Goal: Task Accomplishment & Management: Complete application form

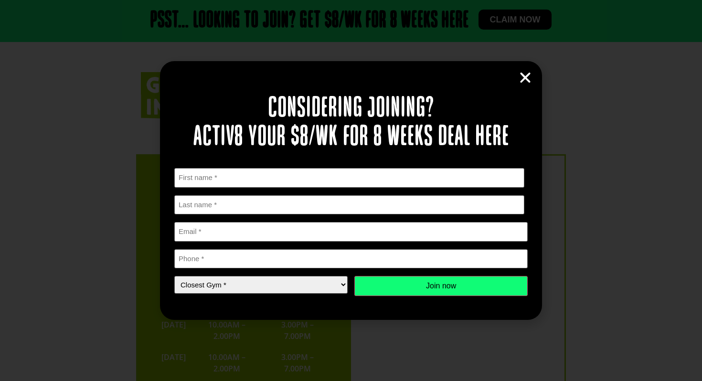
scroll to position [1885, 0]
click at [526, 80] on icon "Close" at bounding box center [525, 78] width 14 height 14
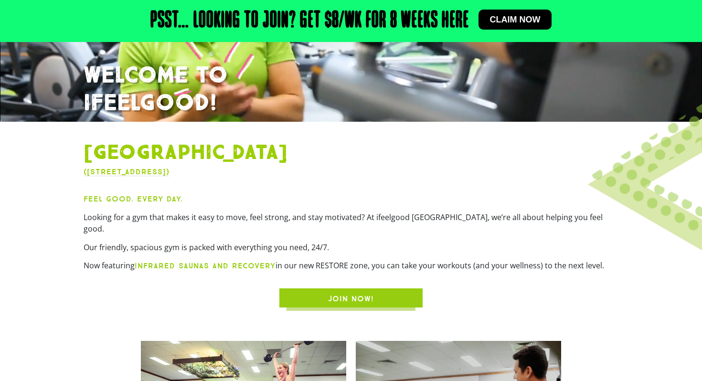
scroll to position [0, 0]
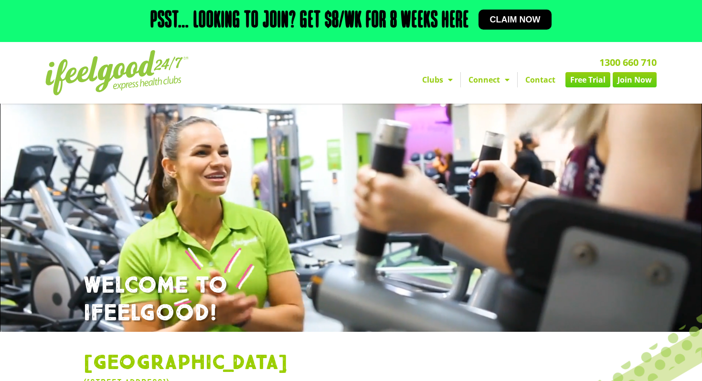
click at [630, 79] on link "Join Now" at bounding box center [635, 79] width 44 height 15
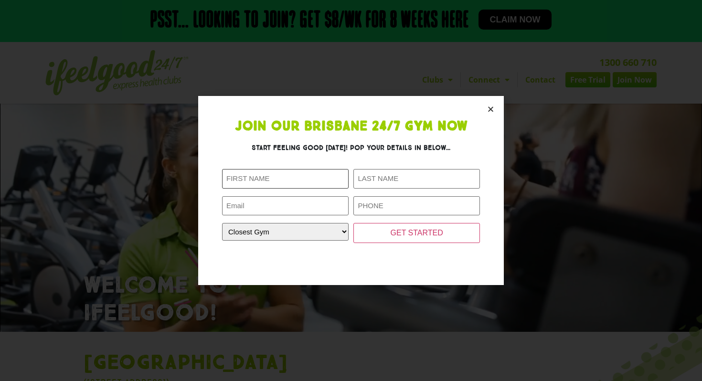
click at [301, 185] on input "First Name (Required)" at bounding box center [285, 179] width 127 height 20
click at [488, 114] on section "Join Our Brisbane 24/7 Gym Now Start feeling good today! Pop your details in be…" at bounding box center [351, 190] width 306 height 189
click at [488, 118] on section "Join Our Brisbane 24/7 Gym Now Start feeling good today! Pop your details in be…" at bounding box center [351, 190] width 306 height 189
click at [488, 115] on section "Join Our Brisbane 24/7 Gym Now Start feeling good today! Pop your details in be…" at bounding box center [351, 190] width 306 height 189
click at [488, 114] on section "Join Our Brisbane 24/7 Gym Now Start feeling good today! Pop your details in be…" at bounding box center [351, 190] width 306 height 189
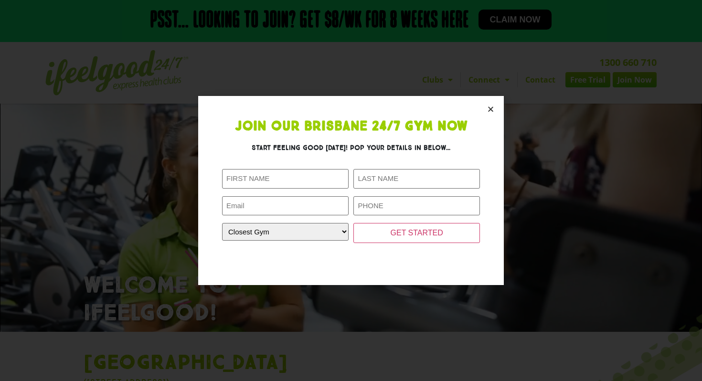
click at [488, 110] on icon "Close" at bounding box center [490, 109] width 7 height 7
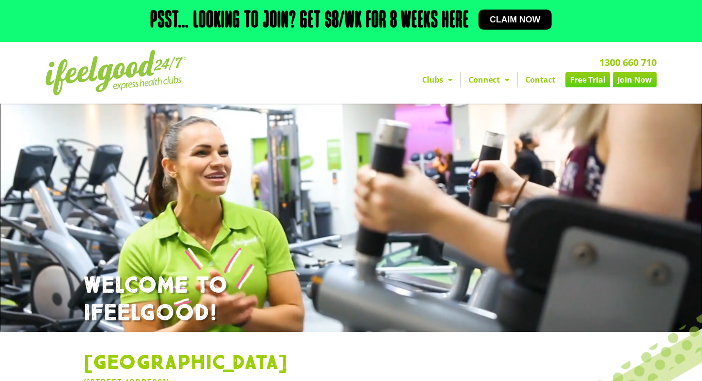
click at [440, 82] on link "Clubs" at bounding box center [437, 79] width 46 height 15
click at [443, 79] on span "Menu" at bounding box center [448, 79] width 10 height 17
click at [373, 81] on nav "Clubs Alexandra Hills Calamvale Coopers Plains Middle Park Oxenford Oxley Park …" at bounding box center [460, 79] width 394 height 15
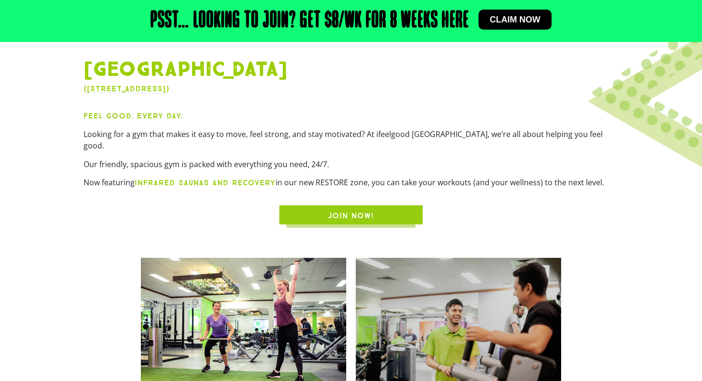
click at [385, 210] on span "JOIN NOW!" at bounding box center [350, 215] width 97 height 11
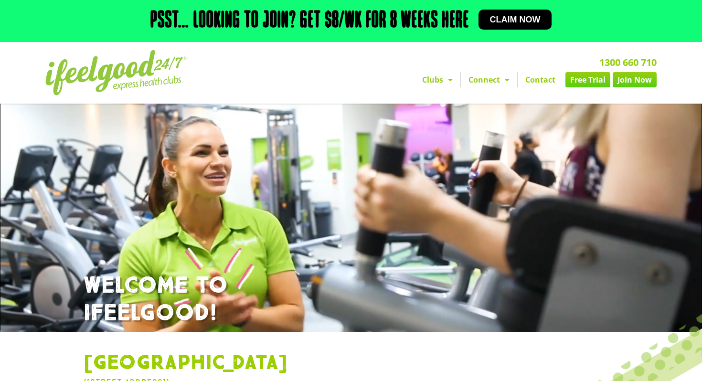
click at [595, 78] on link "Free Trial" at bounding box center [587, 79] width 45 height 15
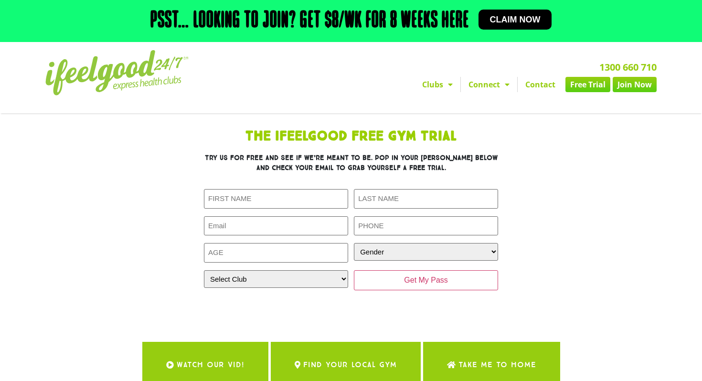
click at [643, 87] on link "Join Now" at bounding box center [635, 84] width 44 height 15
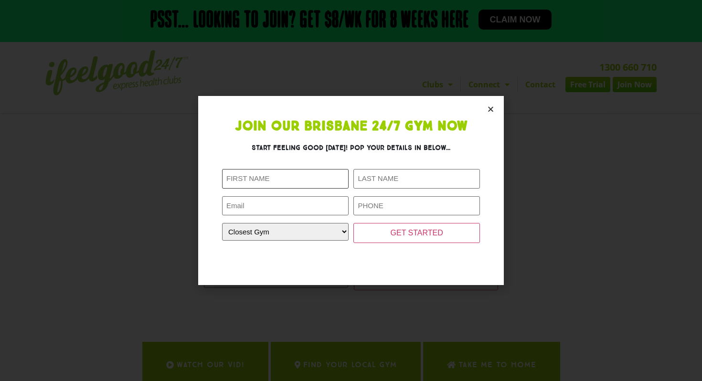
click at [301, 180] on input "First Name (Required)" at bounding box center [285, 179] width 127 height 20
type input "Hannah"
type input "Bishop"
type input "0412591681"
click at [291, 215] on div "First Name (Required) Hannah Last Name (Required) Bishop Email (Required) Phone…" at bounding box center [351, 206] width 258 height 74
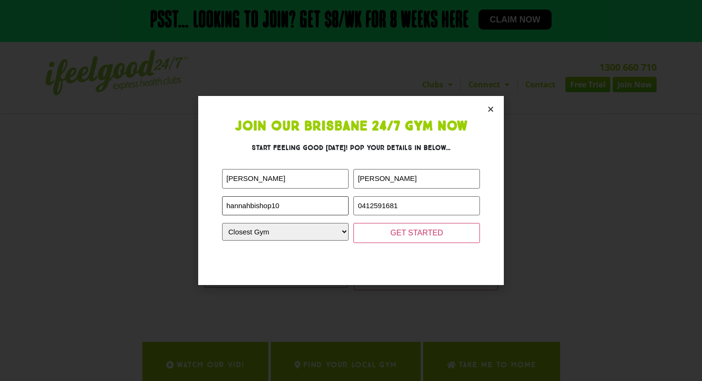
click at [353, 223] on input "GET STARTED" at bounding box center [416, 233] width 127 height 20
type input "hbishop3@mybce.catholic.edu.au"
click at [269, 233] on select "Closest Gym Alexandra Hills Calamvale Coopers Plains Middle Park Oxenford Oxley…" at bounding box center [285, 232] width 127 height 18
select select "[GEOGRAPHIC_DATA]"
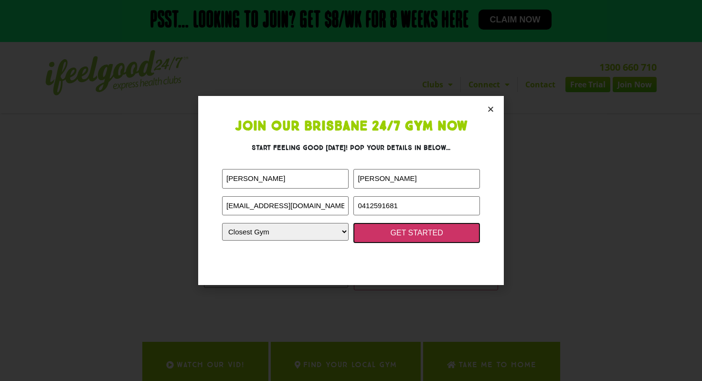
click at [394, 235] on input "GET STARTED" at bounding box center [416, 233] width 127 height 20
click at [409, 235] on input "GET STARTED" at bounding box center [416, 233] width 127 height 20
click at [391, 231] on input "GET STARTED" at bounding box center [416, 233] width 127 height 20
click at [412, 236] on input "GET STARTED" at bounding box center [416, 233] width 127 height 20
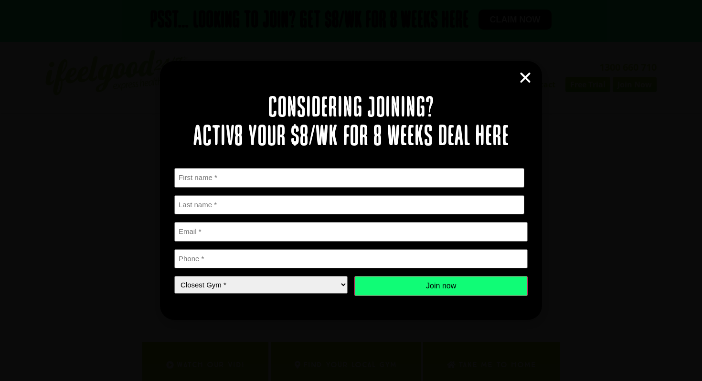
click at [520, 79] on icon "Close" at bounding box center [525, 78] width 14 height 14
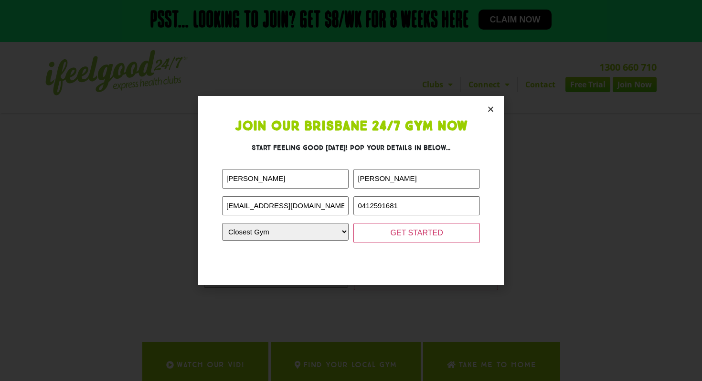
click at [405, 244] on form "First Name (Required) Hannah Last Name (Required) Bishop Email (Required) hbish…" at bounding box center [351, 215] width 258 height 92
click at [404, 230] on input "GET STARTED" at bounding box center [416, 233] width 127 height 20
click at [405, 228] on input "GET STARTED" at bounding box center [416, 233] width 127 height 20
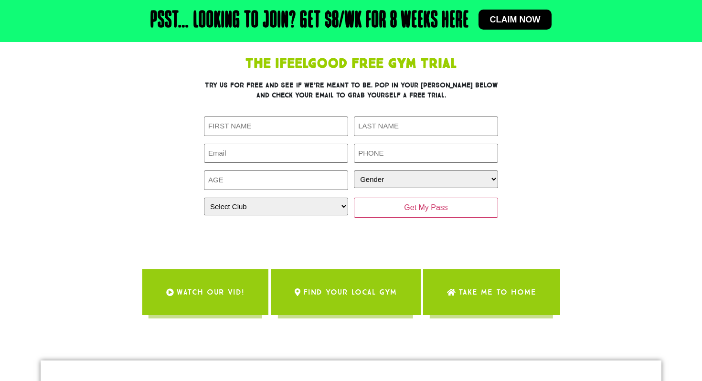
scroll to position [71, 0]
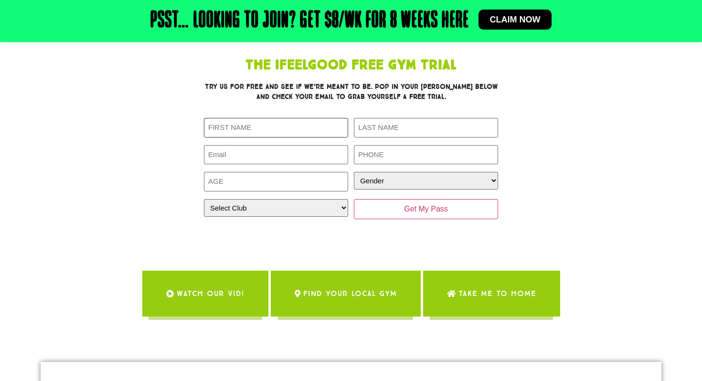
click at [269, 129] on input "First Name (Required)" at bounding box center [276, 128] width 144 height 20
type input "Hannah"
type input "Bishop"
type input "0412591681"
click at [264, 152] on input "Email (Required)" at bounding box center [276, 155] width 144 height 20
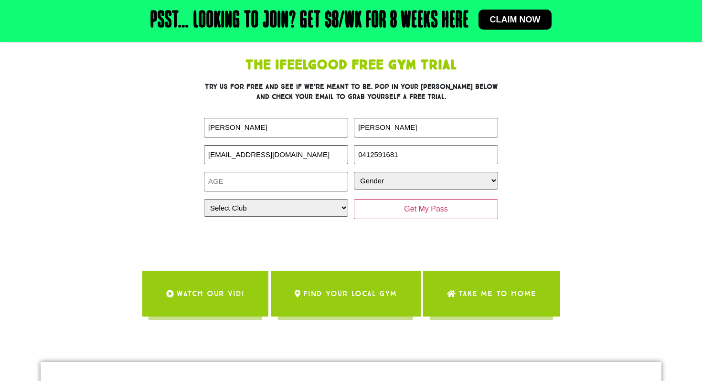
type input "hbishop3@mybce.edu.au"
click at [257, 195] on div "First Name (Required) Hannah Last Name (Required) Bishop Email (Required) hbish…" at bounding box center [351, 168] width 294 height 101
click at [257, 180] on input "Age (Required)" at bounding box center [276, 182] width 144 height 20
type input "18"
click at [441, 177] on select "Gender Male Female" at bounding box center [426, 181] width 144 height 18
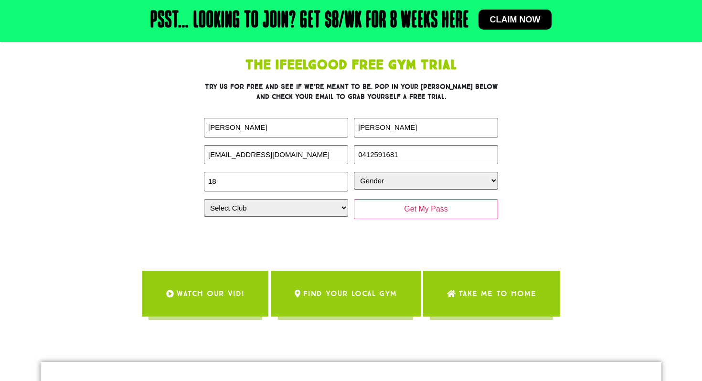
select select "Female"
click at [285, 205] on select "Select Club Alexandra Hills Calamvale Coopers Plains Middle Park Oxenford Oxley…" at bounding box center [276, 208] width 144 height 18
select select "[GEOGRAPHIC_DATA]"
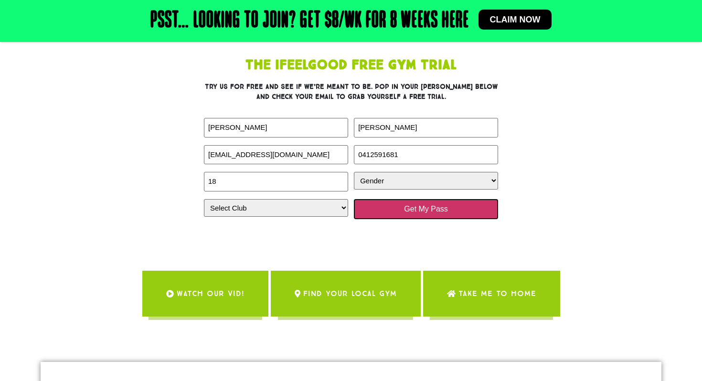
click at [444, 207] on input "Get My Pass" at bounding box center [426, 209] width 144 height 20
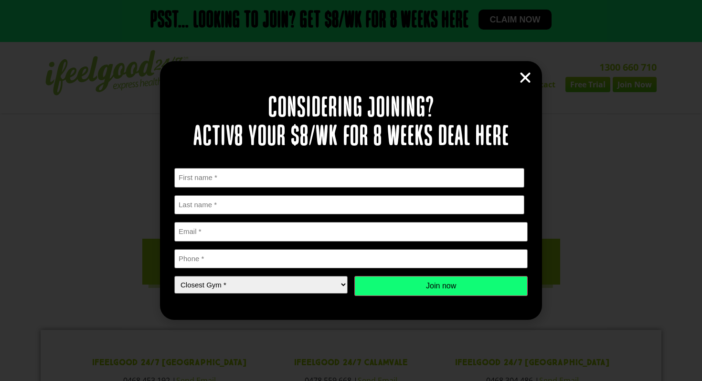
click at [527, 77] on icon "Close" at bounding box center [525, 78] width 14 height 14
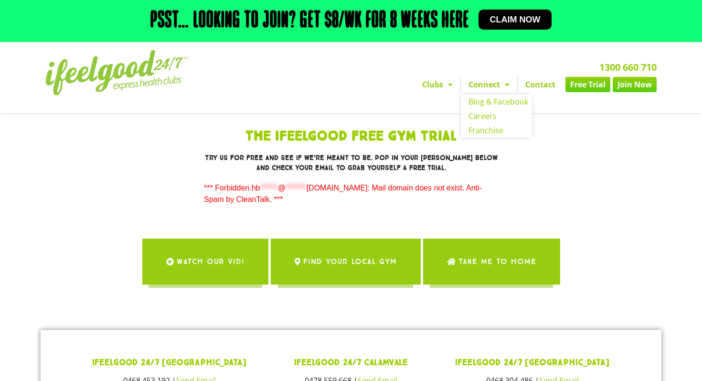
click at [494, 83] on link "Connect" at bounding box center [489, 84] width 56 height 15
click at [497, 101] on link "Blog & Facebook" at bounding box center [496, 102] width 71 height 14
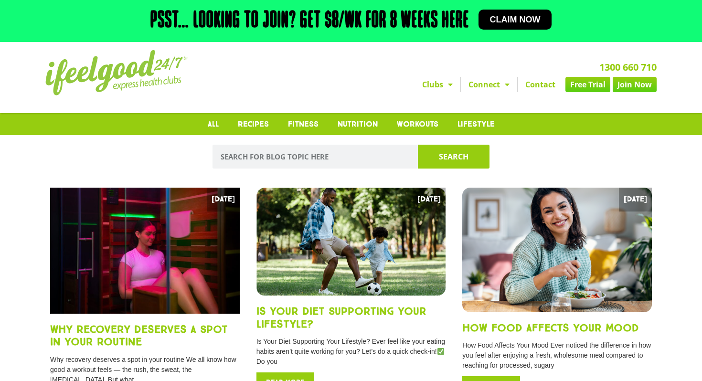
click at [504, 71] on h2 "1300 660 710" at bounding box center [460, 68] width 394 height 10
click at [500, 85] on span "Menu" at bounding box center [505, 84] width 10 height 17
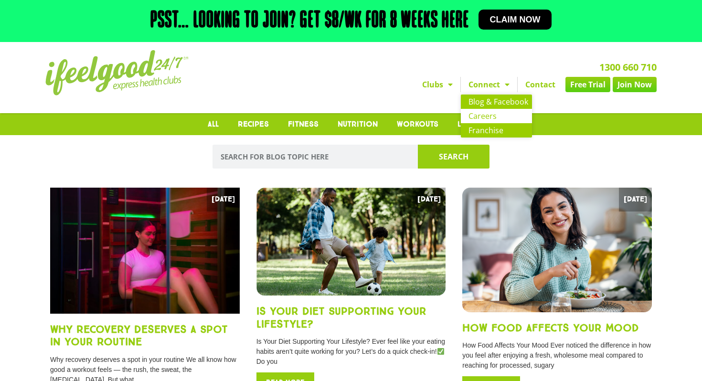
click at [493, 129] on link "Franchise" at bounding box center [496, 130] width 71 height 14
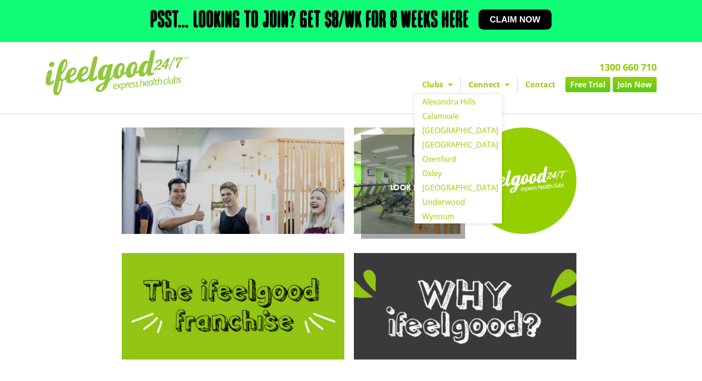
click at [456, 127] on link "Look Inside" at bounding box center [407, 180] width 106 height 106
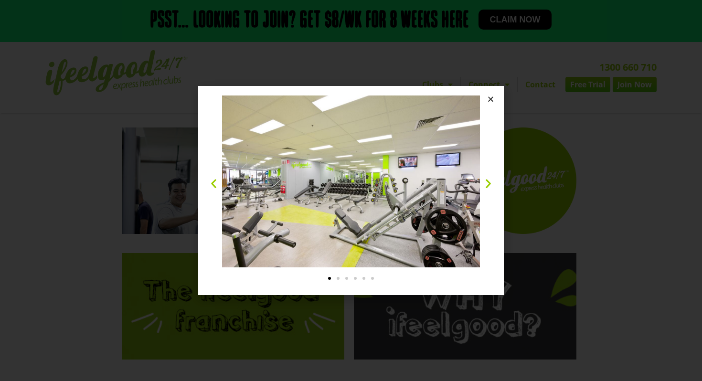
click at [440, 145] on img "1 / 6" at bounding box center [351, 181] width 258 height 172
click at [486, 185] on icon "Next slide" at bounding box center [488, 183] width 12 height 12
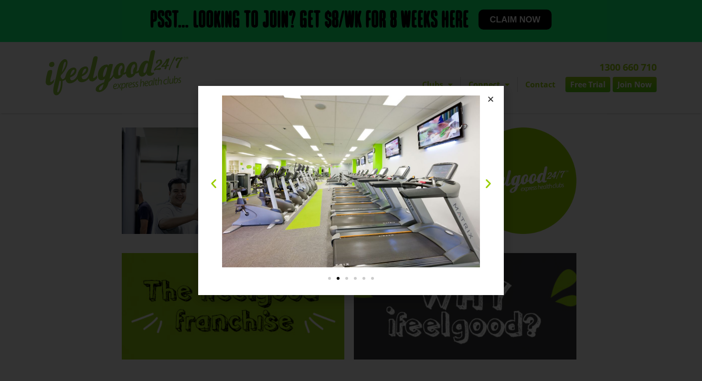
click at [486, 183] on icon "Next slide" at bounding box center [488, 183] width 12 height 12
click at [486, 181] on icon "Next slide" at bounding box center [488, 183] width 12 height 12
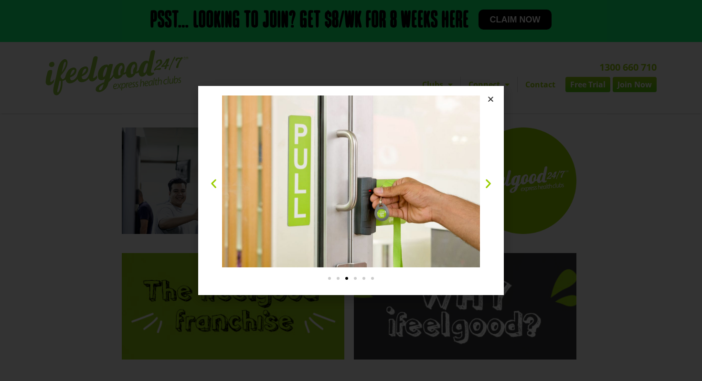
click at [492, 96] on icon "Close" at bounding box center [490, 98] width 7 height 7
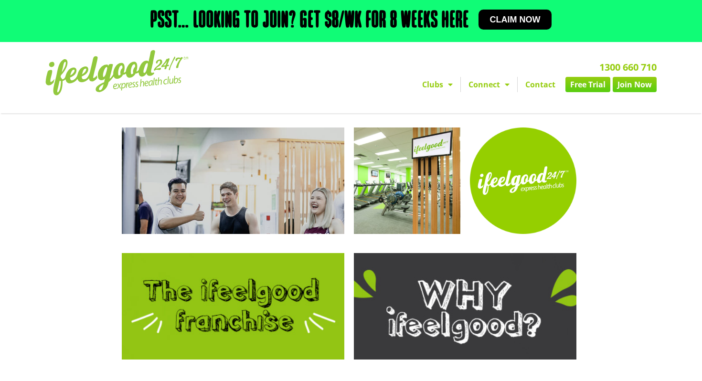
click at [552, 84] on link "Contact" at bounding box center [540, 84] width 45 height 15
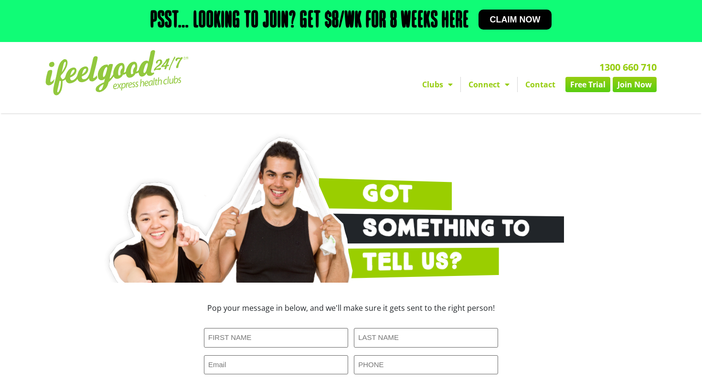
click at [631, 83] on link "Join Now" at bounding box center [635, 84] width 44 height 15
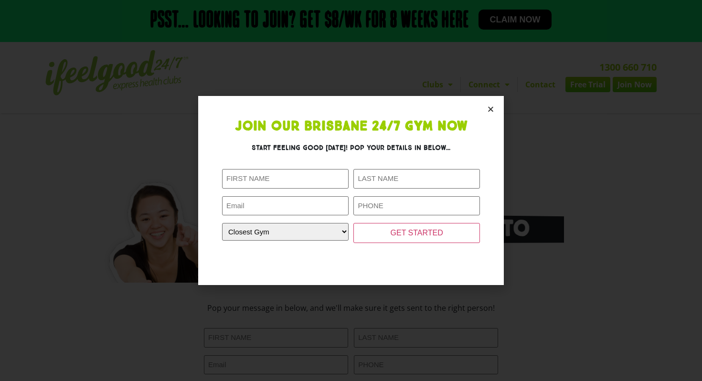
click at [490, 106] on icon "Close" at bounding box center [490, 109] width 7 height 7
